Goal: Information Seeking & Learning: Check status

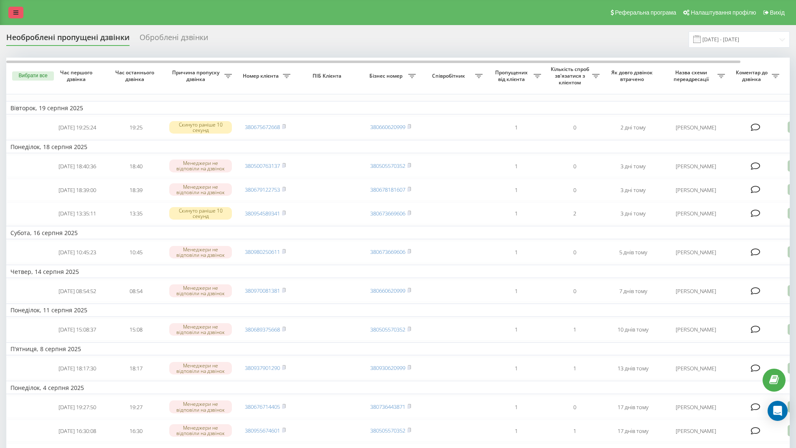
click at [14, 13] on icon at bounding box center [15, 13] width 5 height 6
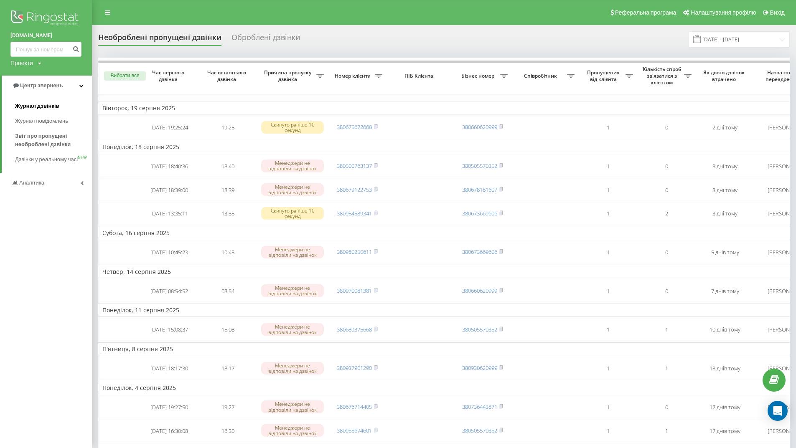
click at [53, 110] on span "Журнал дзвінків" at bounding box center [37, 106] width 44 height 8
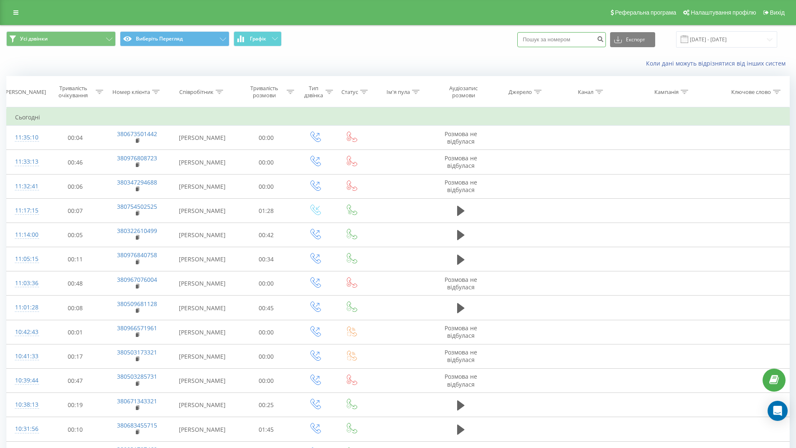
paste input "044353-10-33"
type input "044353-10-33"
click at [604, 38] on icon "submit" at bounding box center [600, 38] width 7 height 5
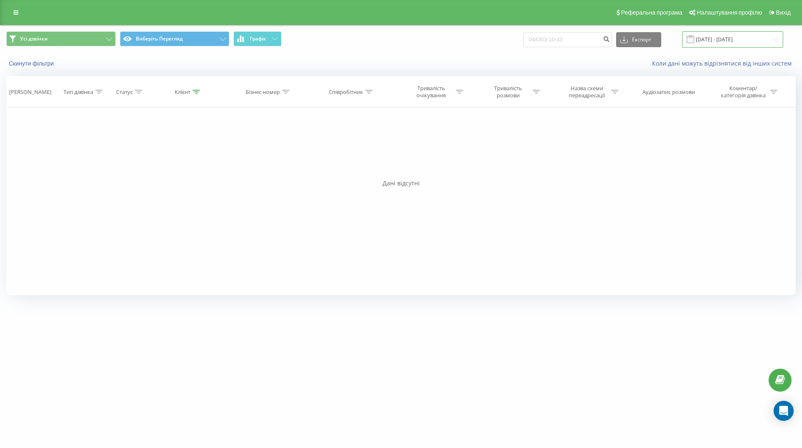
click at [743, 40] on input "[DATE] - [DATE]" at bounding box center [732, 39] width 101 height 16
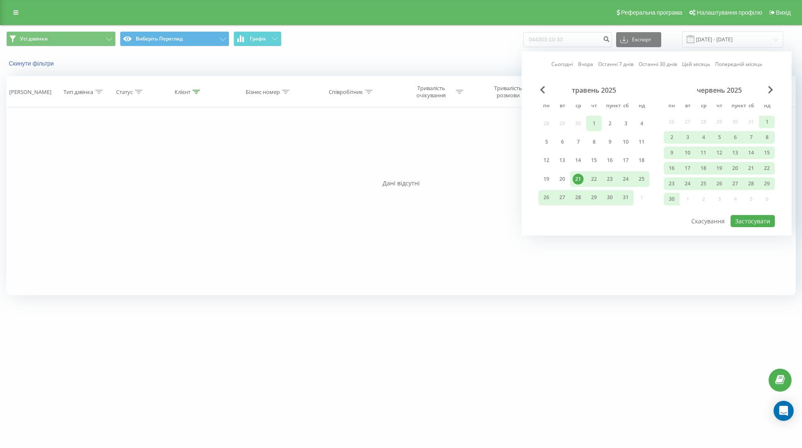
click at [591, 122] on div "1" at bounding box center [594, 123] width 11 height 11
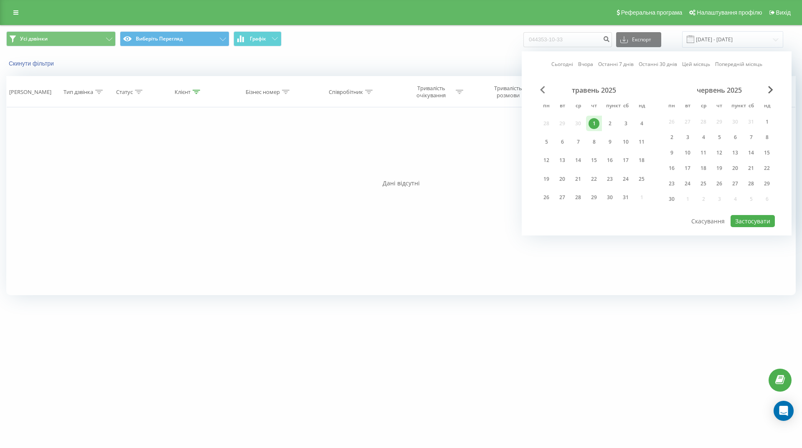
click at [542, 88] on span "Previous Month" at bounding box center [542, 90] width 5 height 8
click at [771, 91] on span "Next Month" at bounding box center [771, 90] width 5 height 8
click at [772, 89] on span "Next Month" at bounding box center [771, 90] width 5 height 8
click at [771, 87] on span "Next Month" at bounding box center [771, 90] width 5 height 8
click at [715, 170] on div "21" at bounding box center [719, 168] width 11 height 11
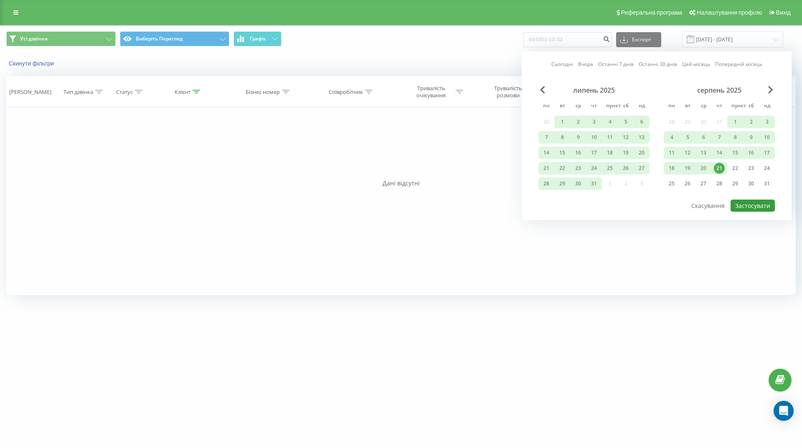
click at [750, 206] on font "Застосувати" at bounding box center [753, 206] width 35 height 8
type input "01.05.2025 - 21.08.2025"
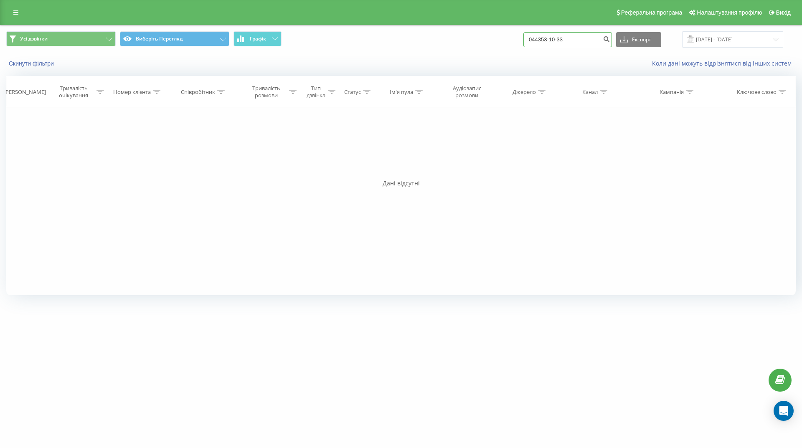
click at [583, 35] on input "044353-10-33" at bounding box center [568, 39] width 89 height 15
click at [568, 41] on input "044353-10-33" at bounding box center [568, 39] width 89 height 15
click at [565, 39] on input "044353-10-33" at bounding box center [568, 39] width 89 height 15
click at [567, 41] on input "044353-10-33" at bounding box center [568, 39] width 89 height 15
click at [560, 41] on input "044353-1033" at bounding box center [568, 39] width 89 height 15
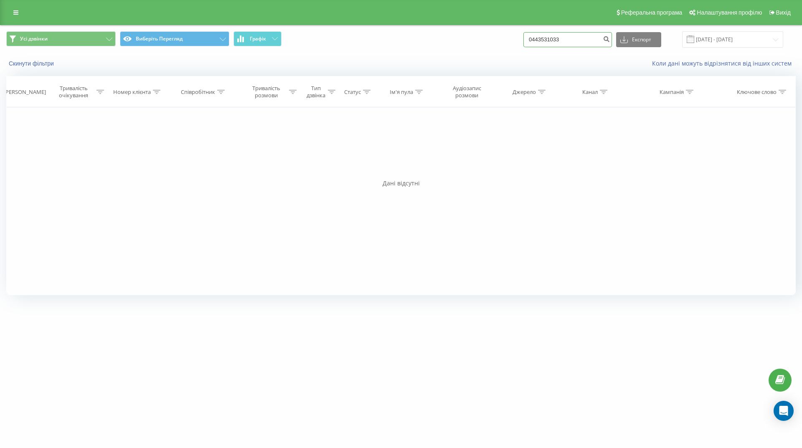
click at [576, 41] on input "0443531033" at bounding box center [568, 39] width 89 height 15
type input "0443531033"
click at [610, 38] on icon "submit" at bounding box center [606, 38] width 7 height 5
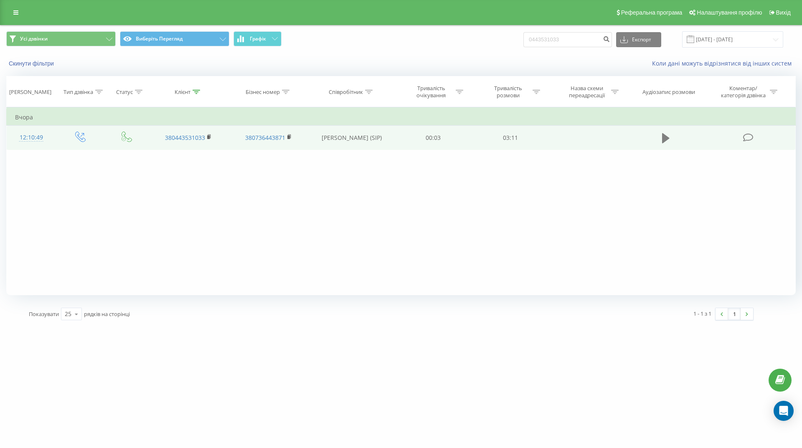
click at [662, 138] on button at bounding box center [666, 138] width 13 height 13
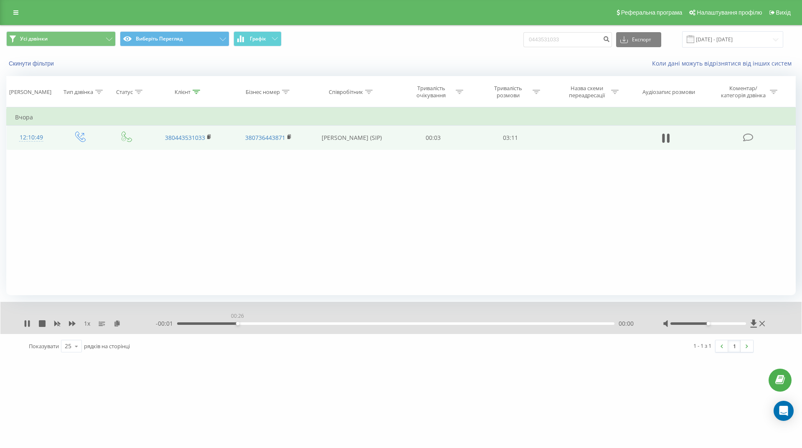
drag, startPoint x: 228, startPoint y: 323, endPoint x: 240, endPoint y: 323, distance: 11.7
click at [240, 323] on div "00:26" at bounding box center [396, 324] width 438 height 3
drag, startPoint x: 258, startPoint y: 325, endPoint x: 269, endPoint y: 325, distance: 10.4
click at [269, 325] on div "00:39" at bounding box center [396, 324] width 438 height 3
click at [27, 325] on icon at bounding box center [27, 324] width 7 height 7
